Goal: Task Accomplishment & Management: Complete application form

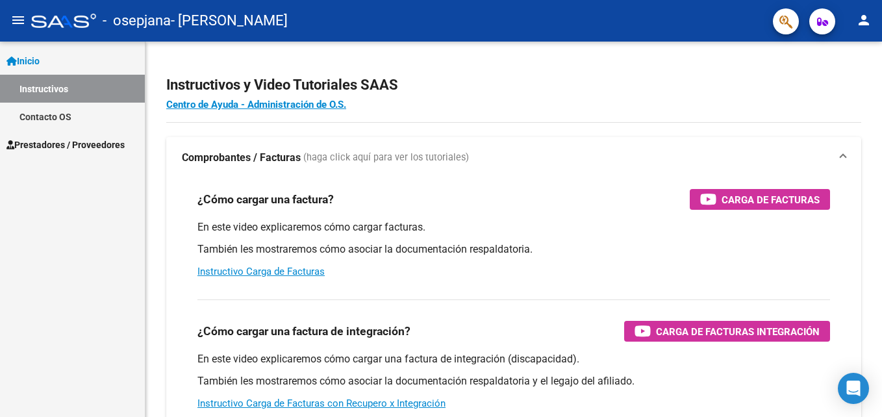
click at [51, 153] on link "Prestadores / Proveedores" at bounding box center [72, 144] width 145 height 28
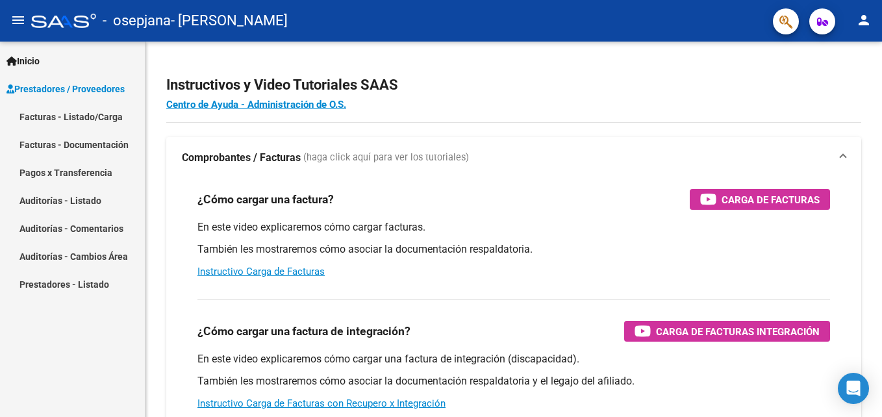
click at [68, 118] on link "Facturas - Listado/Carga" at bounding box center [72, 117] width 145 height 28
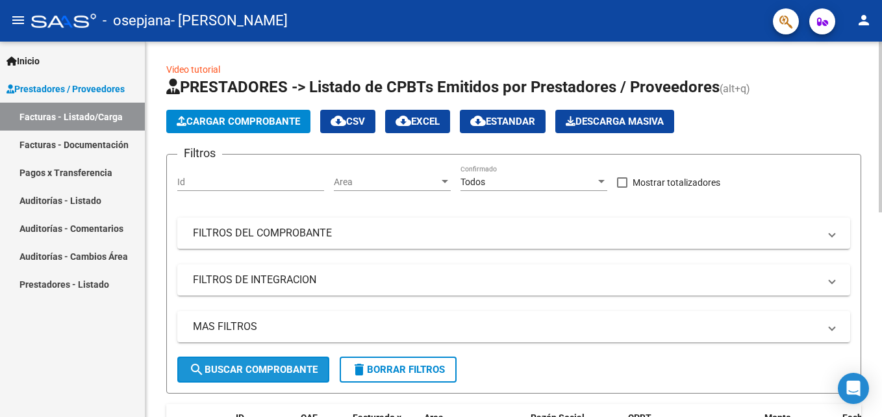
drag, startPoint x: 251, startPoint y: 371, endPoint x: 268, endPoint y: 297, distance: 76.7
click at [251, 371] on span "search Buscar Comprobante" at bounding box center [253, 370] width 129 height 12
click at [227, 110] on button "Cargar Comprobante" at bounding box center [238, 121] width 144 height 23
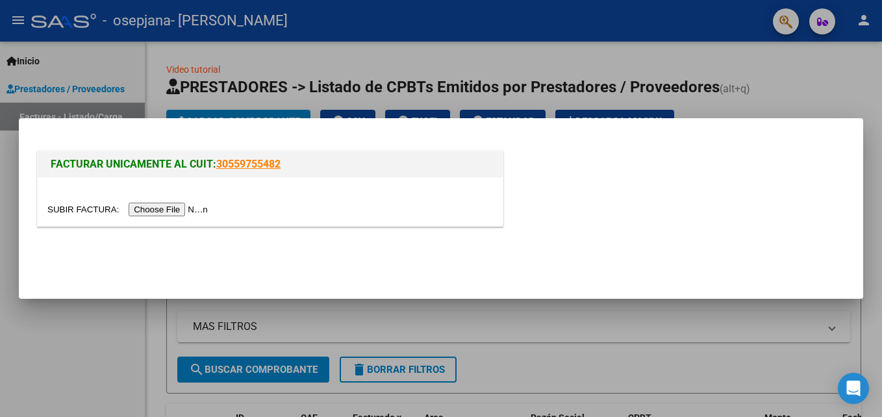
click at [181, 206] on input "file" at bounding box center [129, 210] width 164 height 14
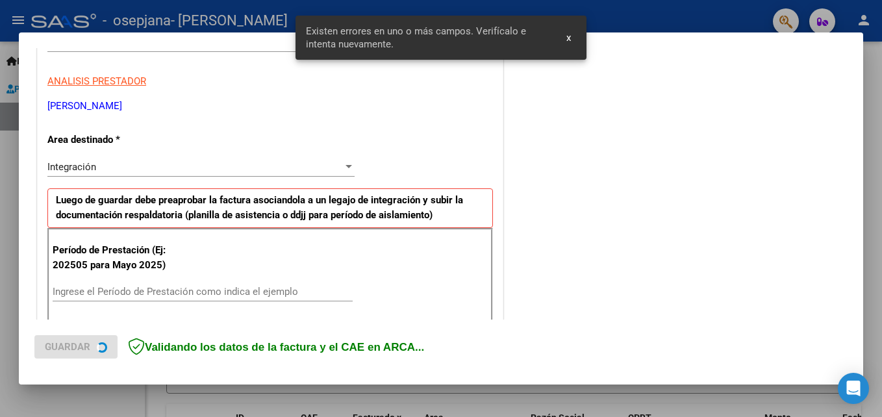
scroll to position [292, 0]
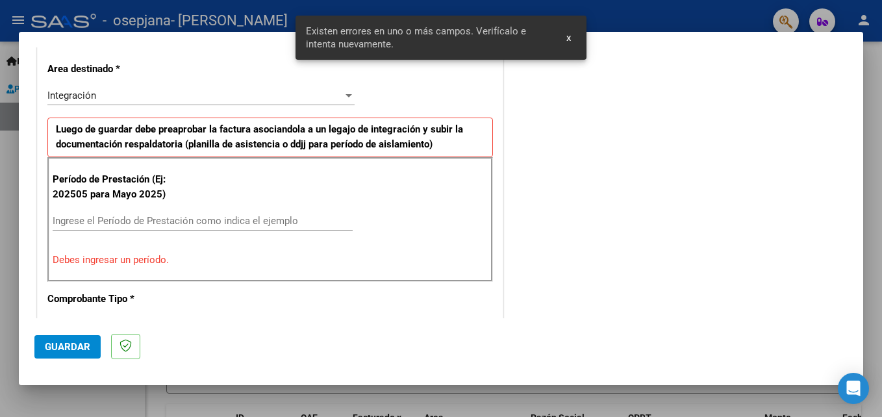
click at [101, 223] on input "Ingrese el Período de Prestación como indica el ejemplo" at bounding box center [203, 221] width 300 height 12
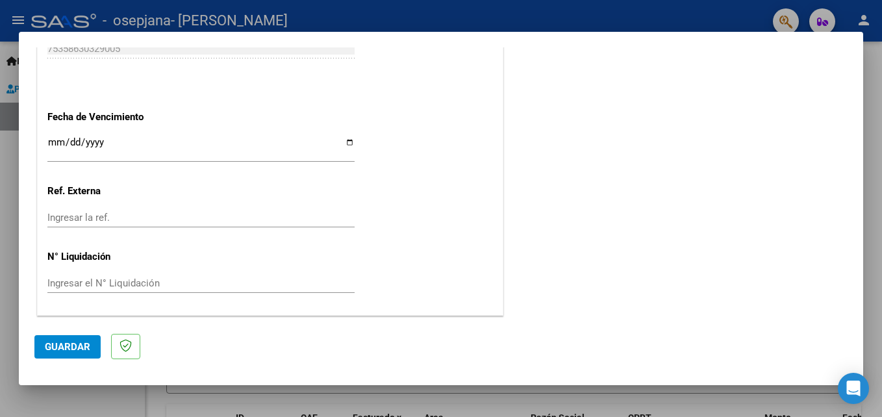
scroll to position [807, 0]
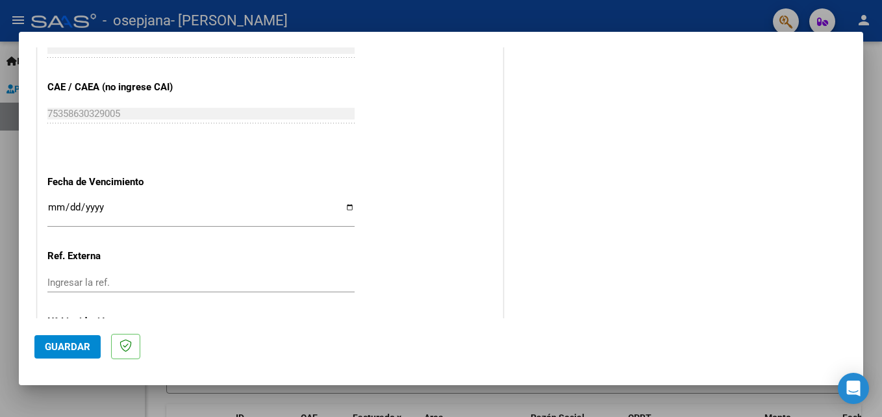
type input "202508"
click at [343, 205] on input "Ingresar la fecha" at bounding box center [200, 212] width 307 height 21
type input "[DATE]"
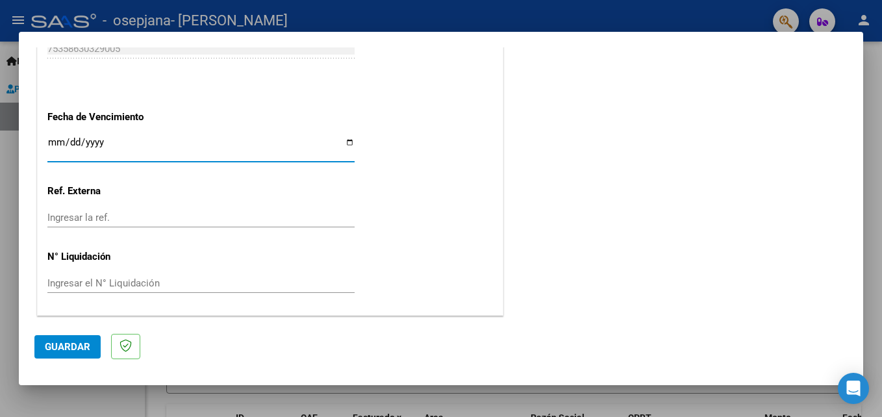
click at [65, 339] on button "Guardar" at bounding box center [67, 346] width 66 height 23
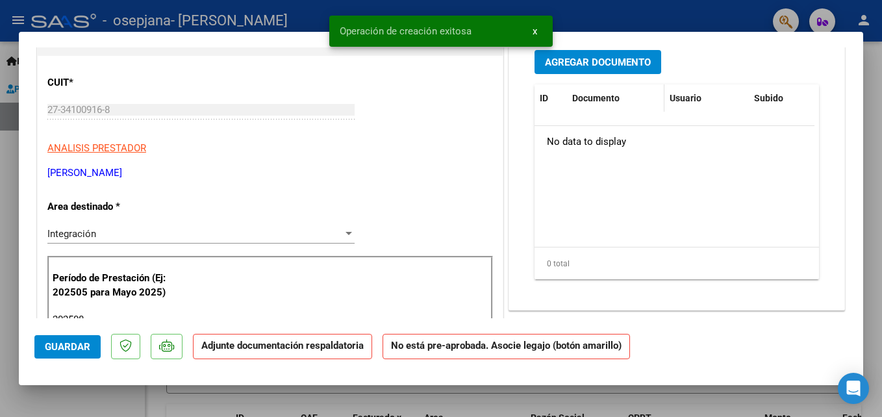
scroll to position [130, 0]
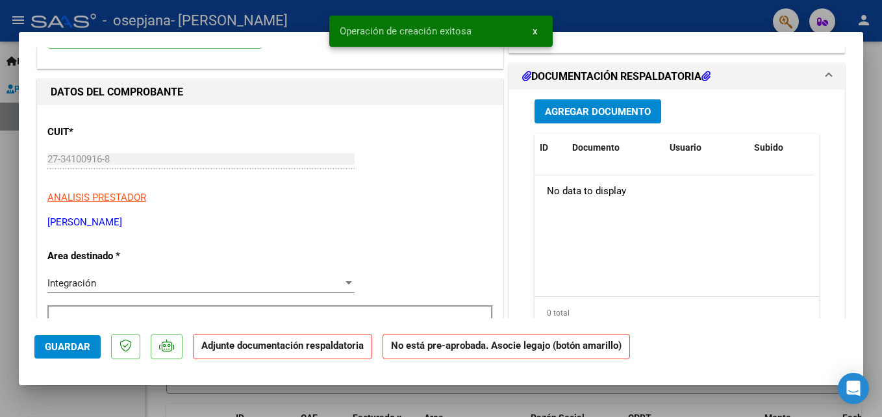
click at [605, 115] on span "Agregar Documento" at bounding box center [598, 112] width 106 height 12
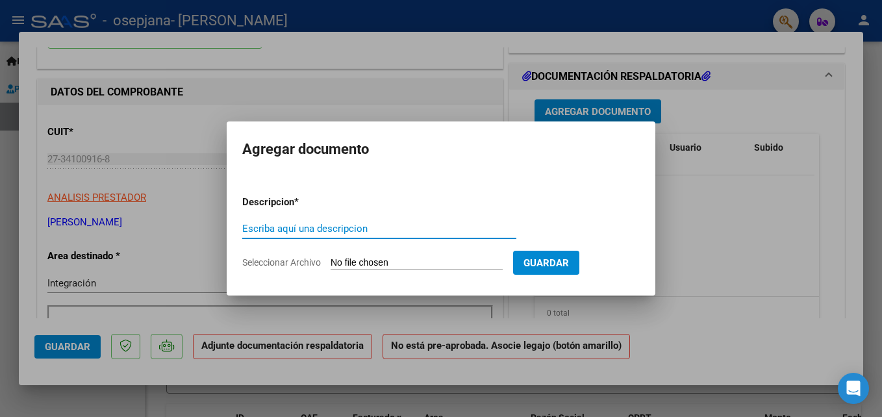
click at [280, 229] on input "Escriba aquí una descripcion" at bounding box center [379, 229] width 274 height 12
type input "asistencia"
click at [371, 261] on input "Seleccionar Archivo" at bounding box center [416, 263] width 172 height 12
type input "C:\fakepath\asistencia agosto-8.pdf"
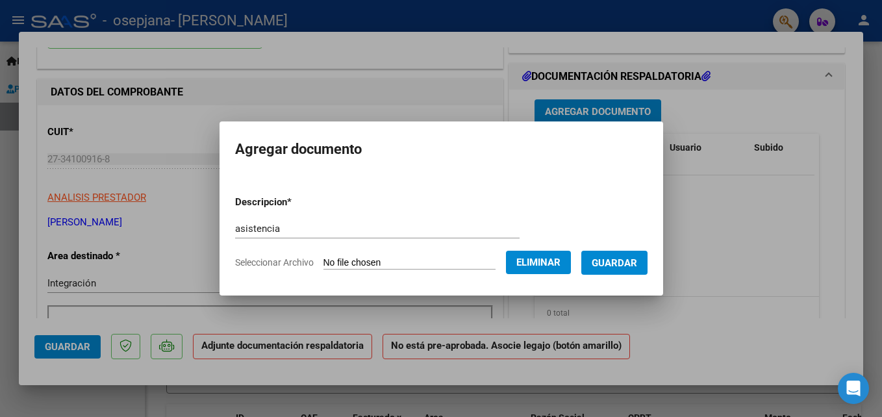
click at [595, 258] on span "Guardar" at bounding box center [613, 263] width 45 height 12
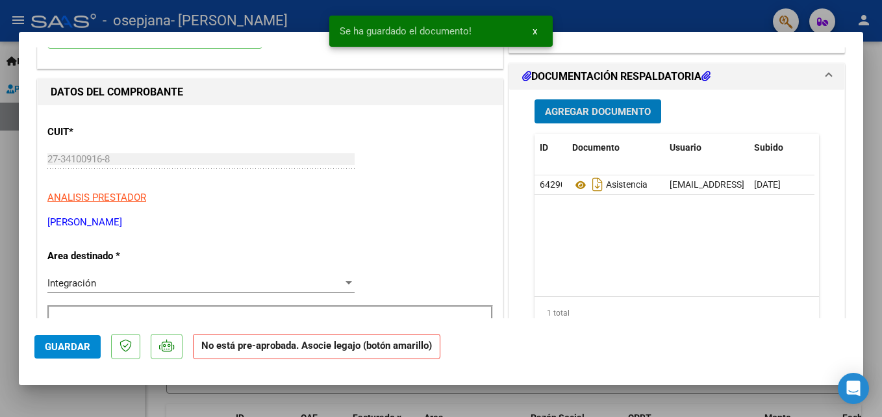
click at [604, 106] on span "Agregar Documento" at bounding box center [598, 112] width 106 height 12
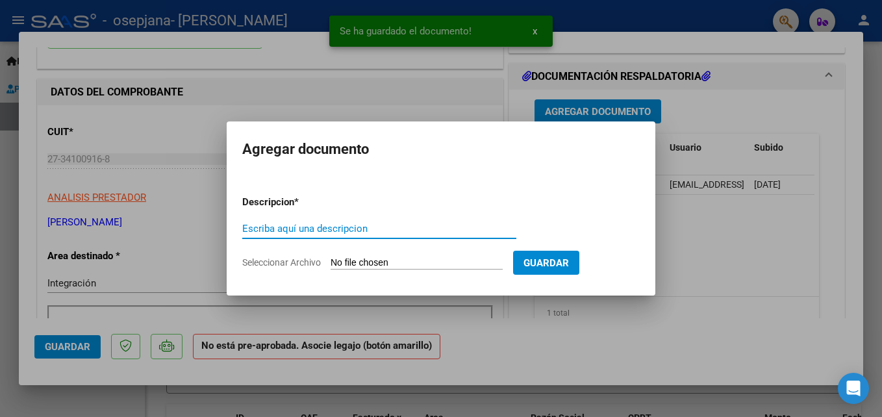
click at [328, 227] on input "Escriba aquí una descripcion" at bounding box center [379, 229] width 274 height 12
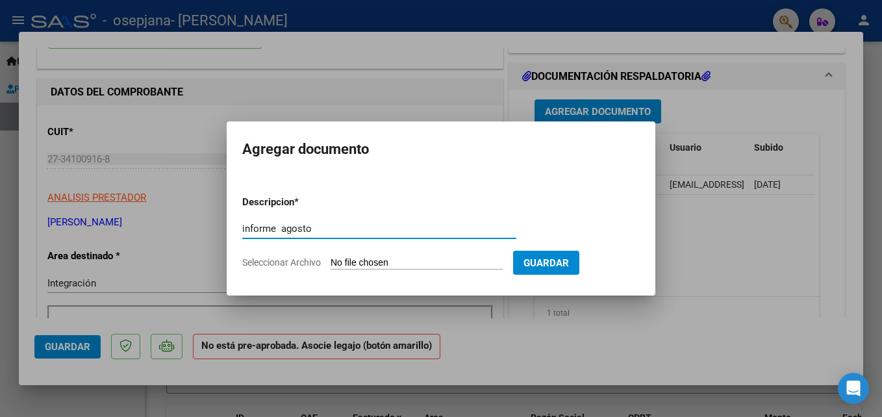
type input "informe agosto"
click at [357, 258] on input "Seleccionar Archivo" at bounding box center [416, 263] width 172 height 12
type input "C:\fakepath\2025 informe agosto [PERSON_NAME]pdf"
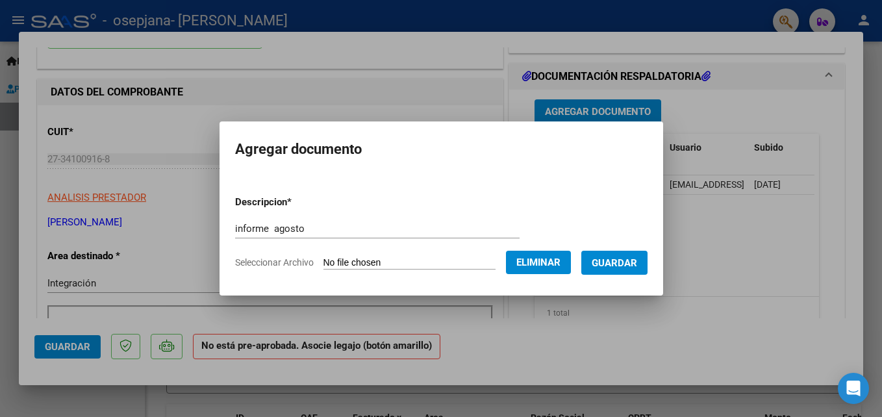
click at [630, 260] on span "Guardar" at bounding box center [613, 263] width 45 height 12
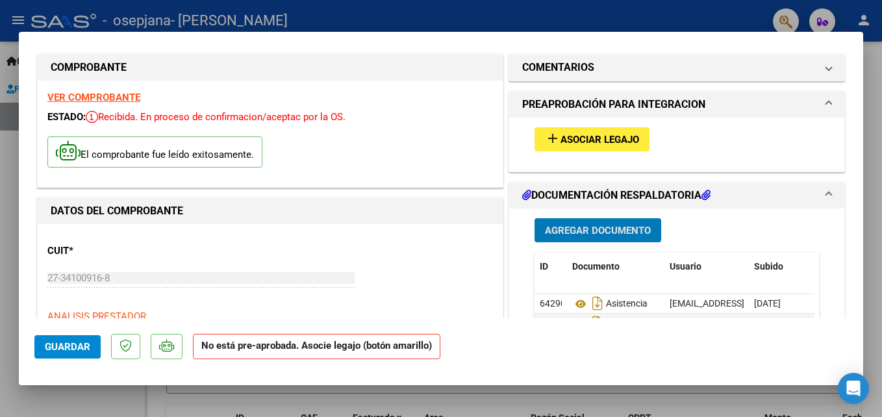
scroll to position [0, 0]
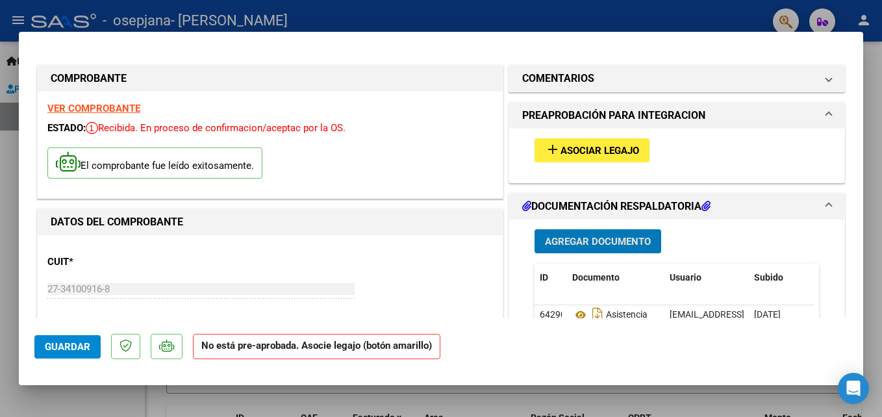
click at [624, 149] on span "Asociar Legajo" at bounding box center [599, 151] width 79 height 12
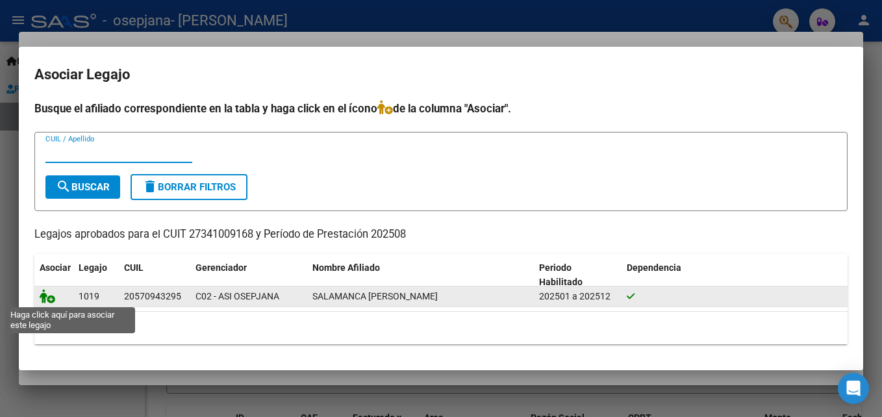
click at [49, 297] on icon at bounding box center [48, 296] width 16 height 14
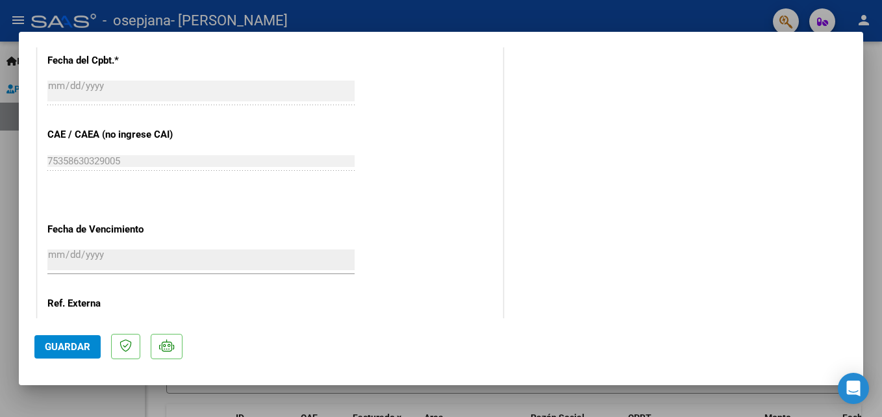
scroll to position [891, 0]
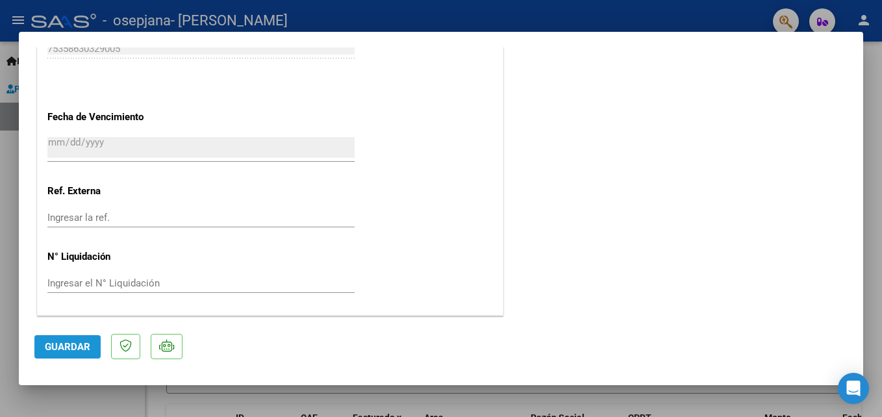
click at [61, 348] on span "Guardar" at bounding box center [67, 347] width 45 height 12
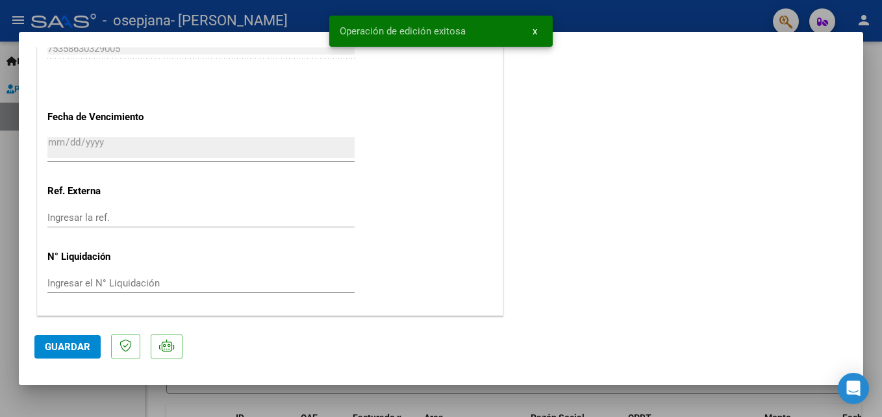
click at [704, 14] on div at bounding box center [441, 208] width 882 height 417
type input "$ 0,00"
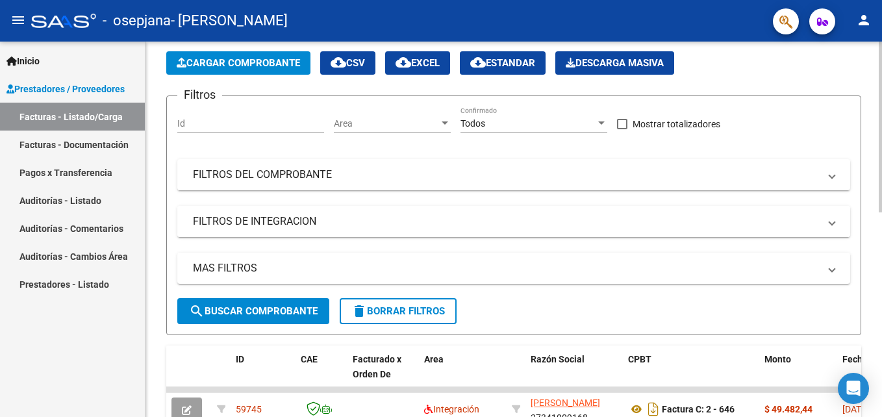
scroll to position [260, 0]
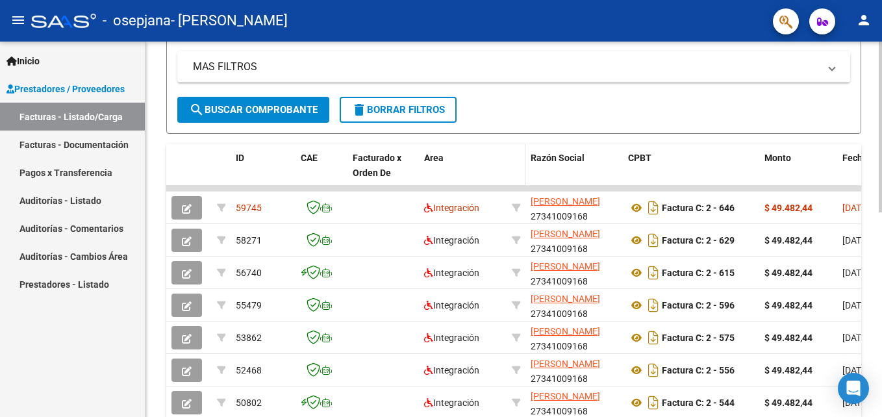
drag, startPoint x: 394, startPoint y: 189, endPoint x: 513, endPoint y: 183, distance: 118.9
click at [505, 184] on div "ID CAE Facturado x Orden De Area Razón Social CPBT Monto Fecha Cpbt Días desde …" at bounding box center [513, 348] width 695 height 409
drag, startPoint x: 584, startPoint y: 164, endPoint x: 291, endPoint y: 169, distance: 292.9
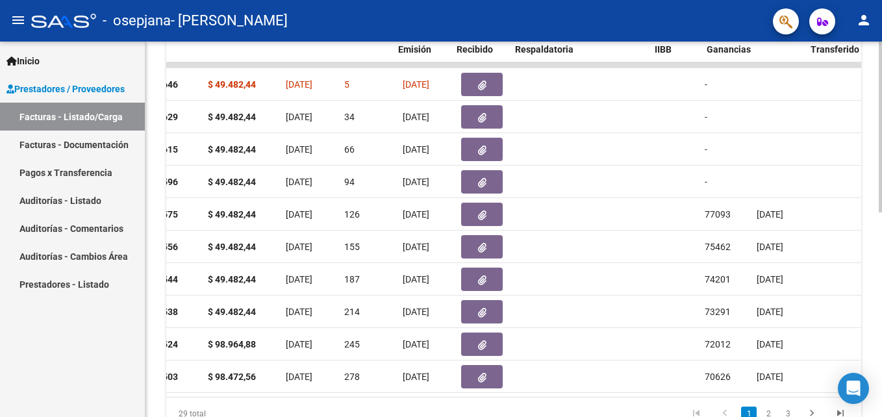
scroll to position [0, 502]
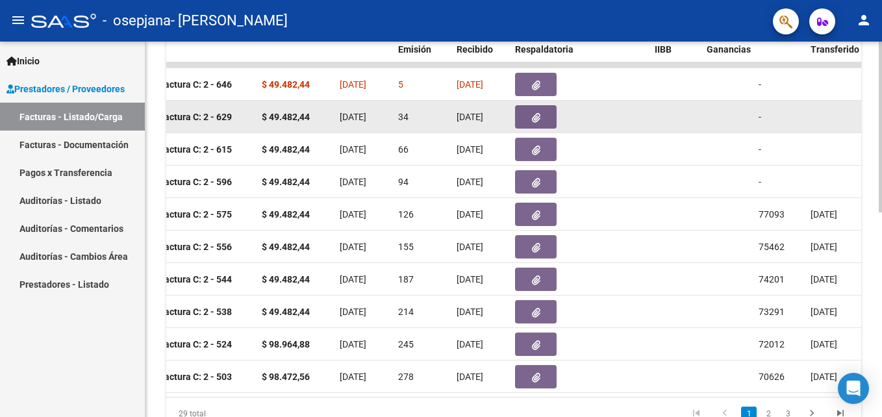
click at [550, 114] on button "button" at bounding box center [536, 116] width 42 height 23
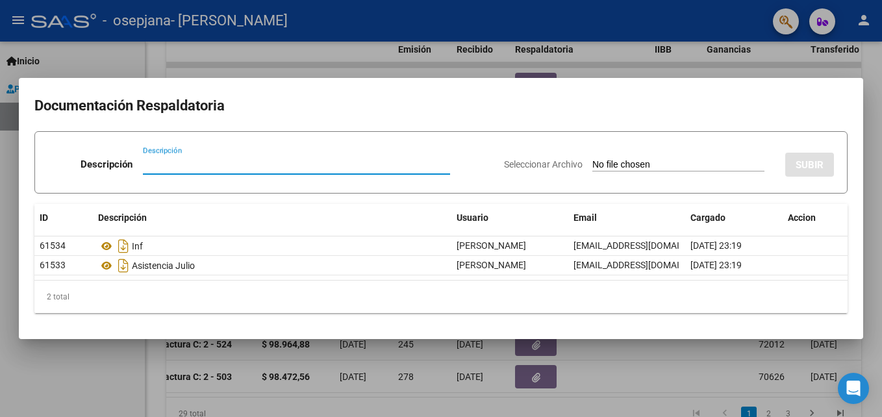
click at [830, 70] on div at bounding box center [441, 208] width 882 height 417
